Goal: Task Accomplishment & Management: Use online tool/utility

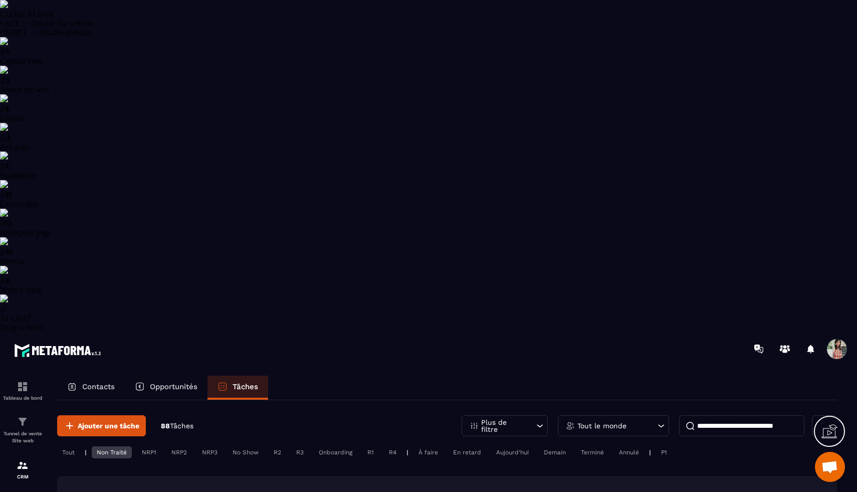
select select "******"
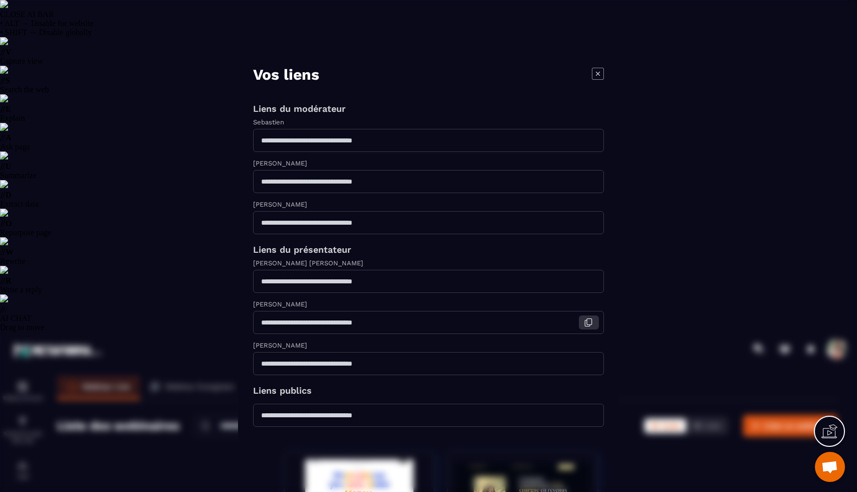
click at [588, 327] on icon "Modal window" at bounding box center [588, 322] width 9 height 9
click at [593, 67] on icon "Modal window" at bounding box center [598, 73] width 12 height 12
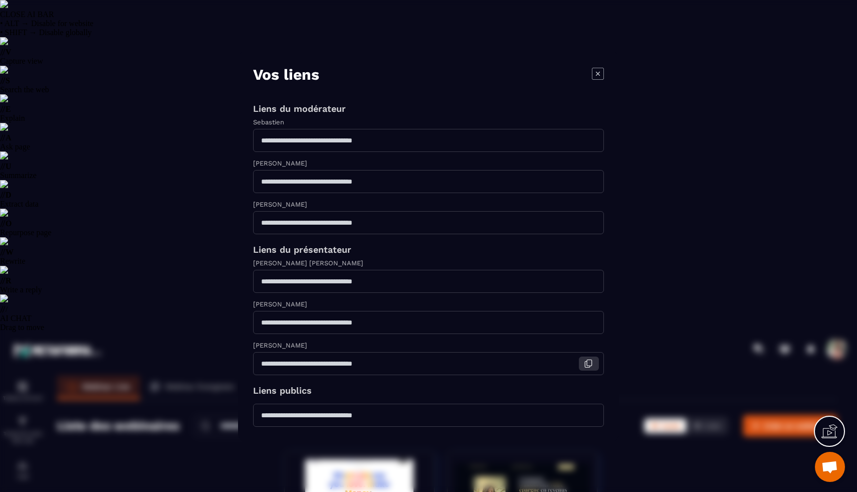
click at [587, 365] on icon "Modal window" at bounding box center [589, 362] width 5 height 6
click at [594, 67] on icon "Modal window" at bounding box center [598, 73] width 12 height 12
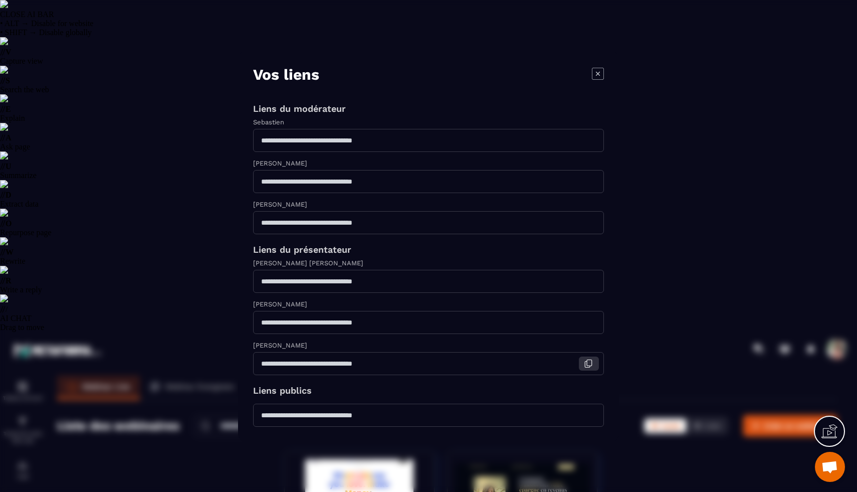
click at [586, 368] on icon "Modal window" at bounding box center [588, 363] width 9 height 9
click at [601, 67] on icon "Modal window" at bounding box center [598, 73] width 12 height 12
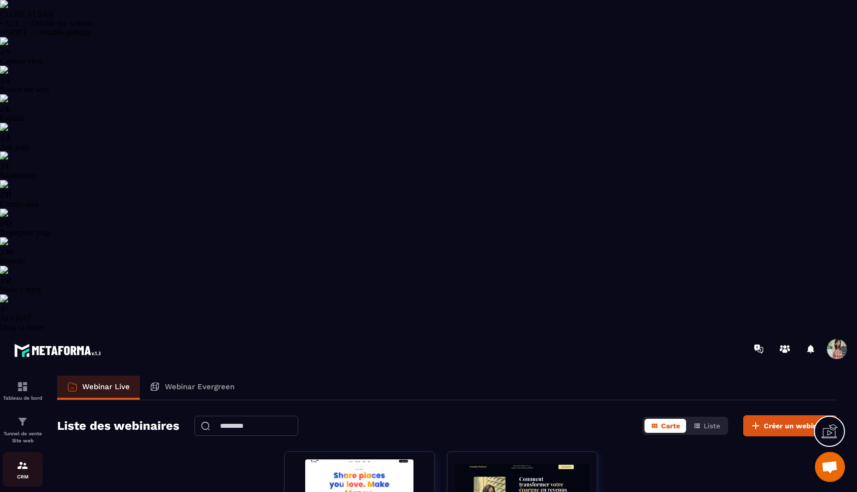
click at [18, 473] on p "CRM" at bounding box center [23, 476] width 40 height 6
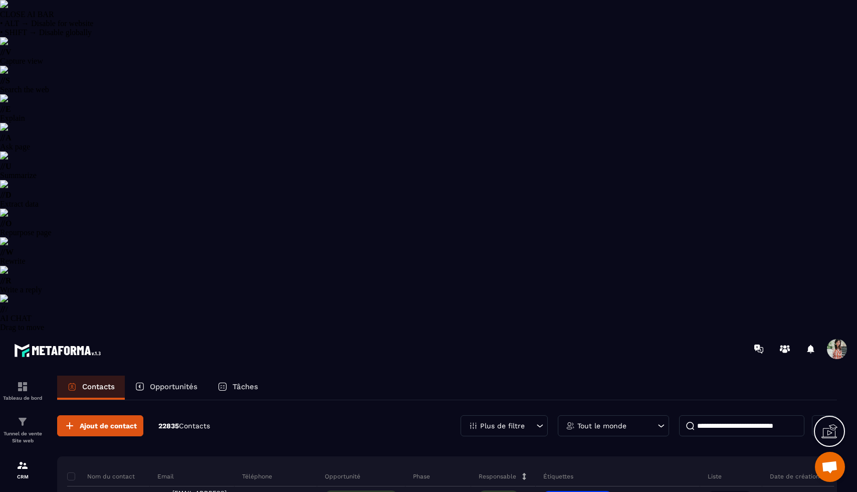
click at [238, 382] on p "Tâches" at bounding box center [245, 386] width 26 height 9
